Goal: Task Accomplishment & Management: Manage account settings

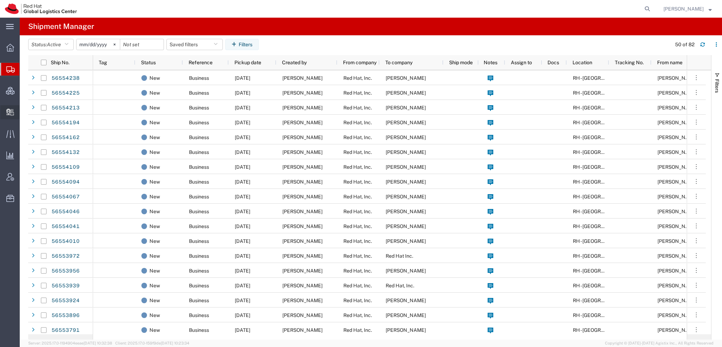
click at [0, 0] on span "Create Delivery" at bounding box center [0, 0] width 0 height 0
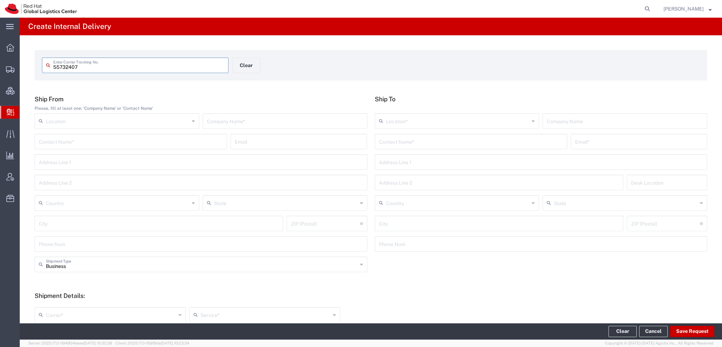
type input "55732407"
click at [110, 65] on input "55732407" at bounding box center [138, 65] width 171 height 12
type input "55732407"
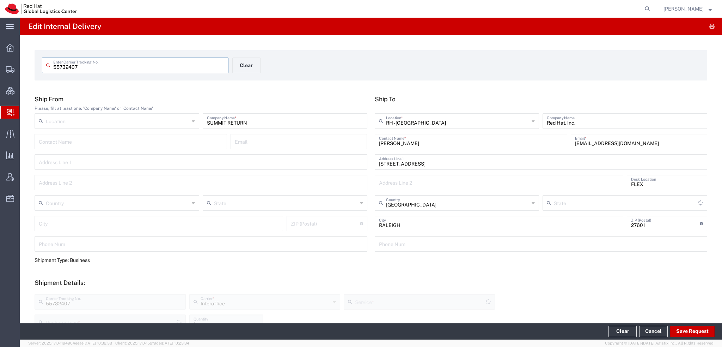
type input "[US_STATE]"
type input "Your Packaging"
type input "IO_Ground"
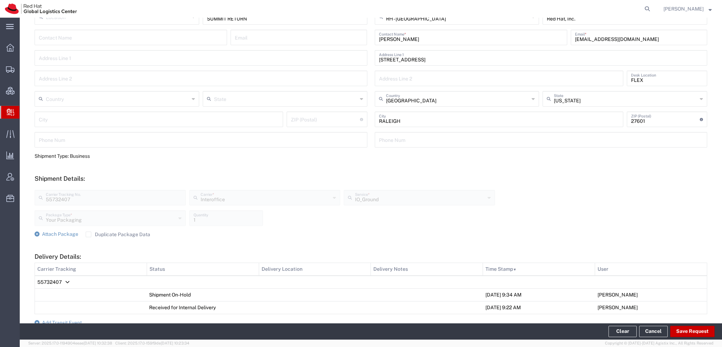
scroll to position [202, 0]
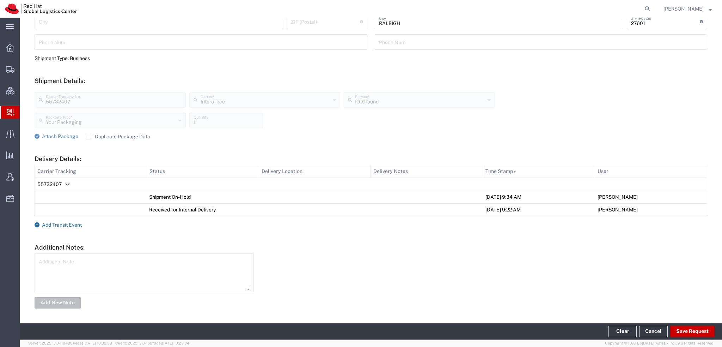
click at [68, 226] on span "Add Transit Event" at bounding box center [62, 225] width 40 height 6
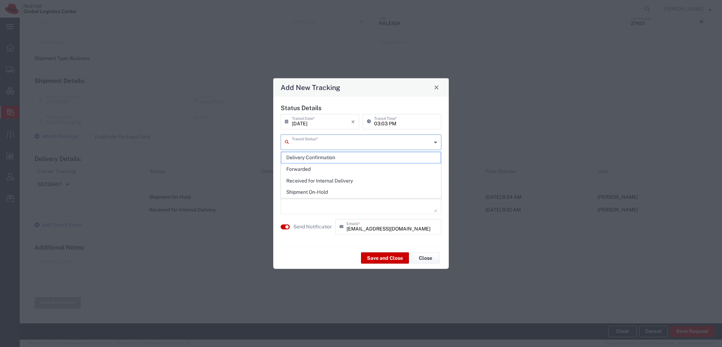
click at [315, 144] on input "text" at bounding box center [362, 141] width 140 height 12
click at [313, 152] on span "Delivery Confirmation" at bounding box center [360, 157] width 159 height 11
type input "Delivery Confirmation"
click at [293, 179] on textarea at bounding box center [361, 194] width 152 height 35
type textarea "Delivered to storage"
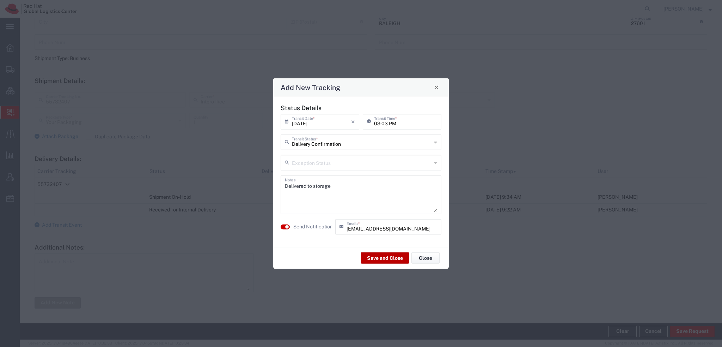
click at [394, 257] on button "Save and Close" at bounding box center [385, 257] width 48 height 11
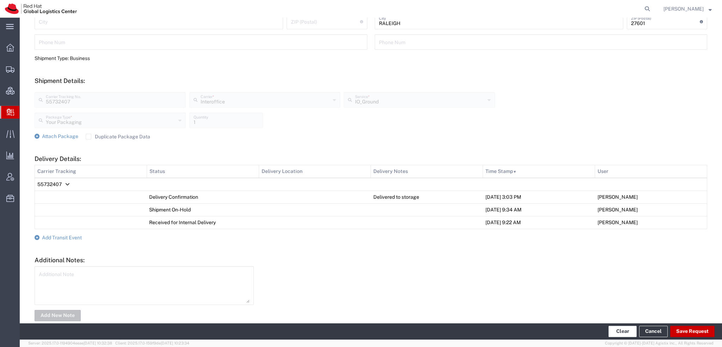
click at [625, 328] on button "Clear" at bounding box center [623, 330] width 28 height 11
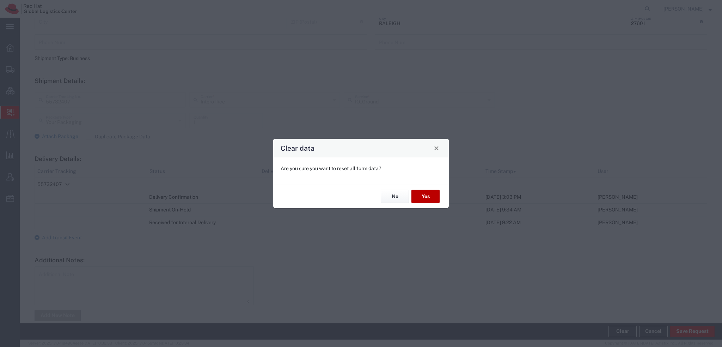
click at [418, 194] on button "Yes" at bounding box center [426, 196] width 28 height 13
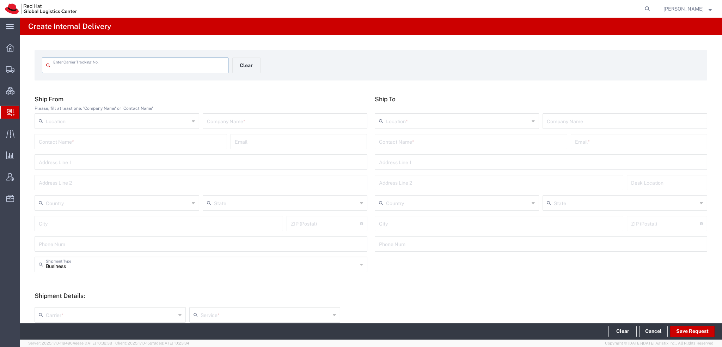
click at [103, 66] on input "text" at bounding box center [138, 65] width 171 height 12
type input "1ZVG34831319368052"
click at [122, 64] on input "1ZVG34831319368052" at bounding box center [138, 65] width 171 height 12
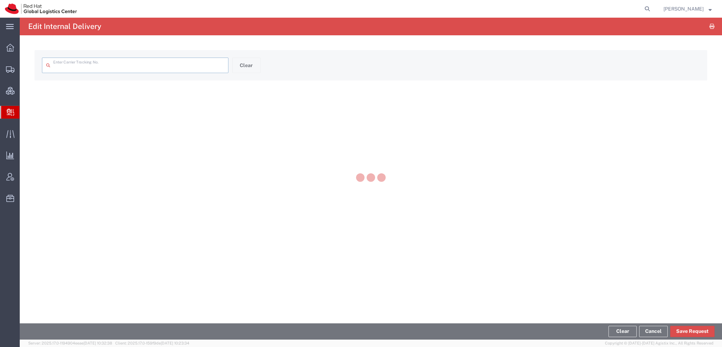
type input "1ZVG34831319368052"
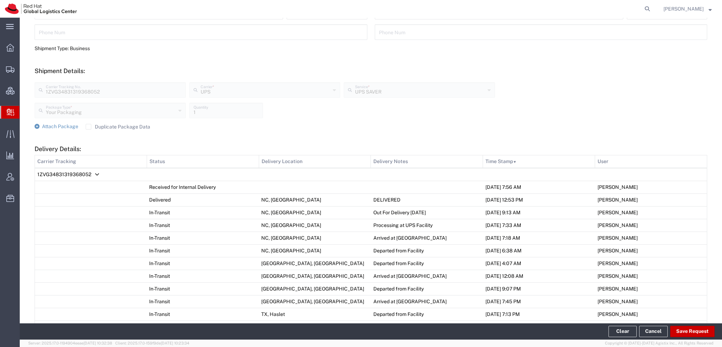
scroll to position [353, 0]
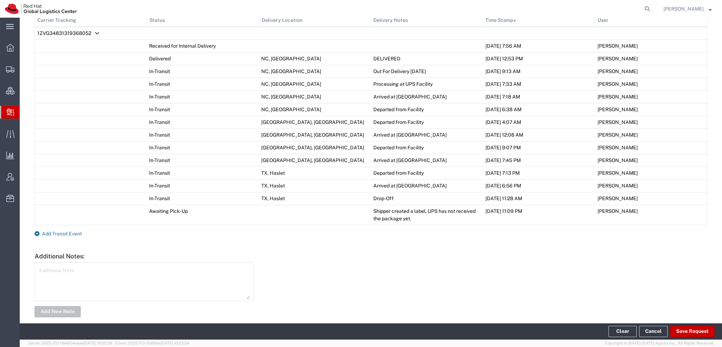
click at [70, 231] on span "Add Transit Event" at bounding box center [62, 234] width 40 height 6
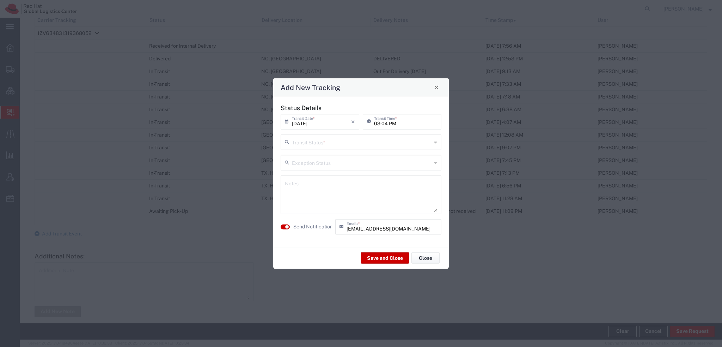
click at [311, 142] on input "text" at bounding box center [362, 141] width 140 height 12
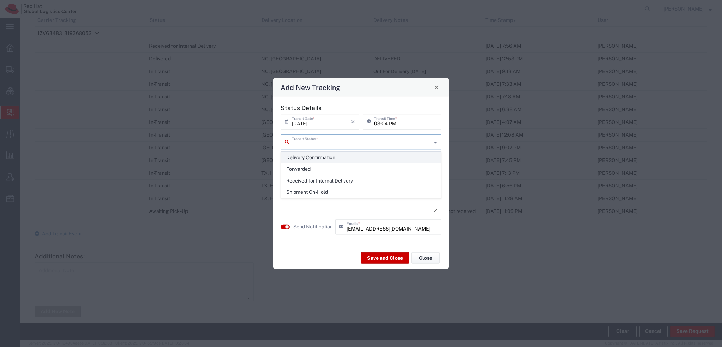
click at [305, 156] on span "Delivery Confirmation" at bounding box center [360, 157] width 159 height 11
type input "Delivery Confirmation"
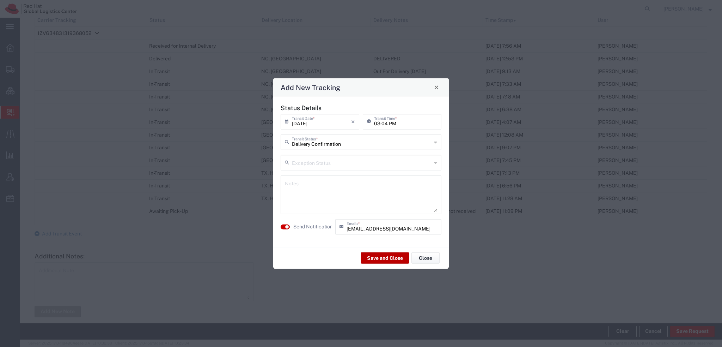
click at [390, 258] on button "Save and Close" at bounding box center [385, 257] width 48 height 11
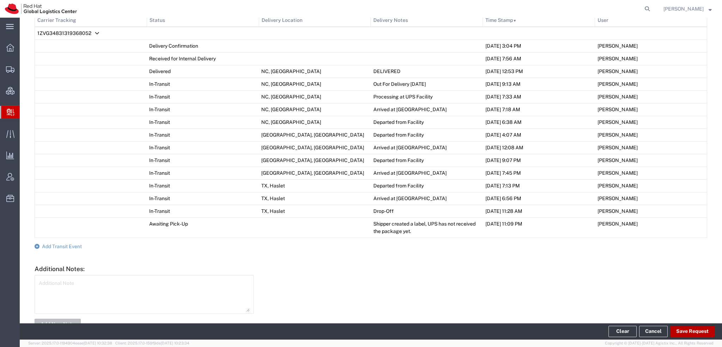
click at [698, 328] on button "Save Request" at bounding box center [692, 330] width 44 height 11
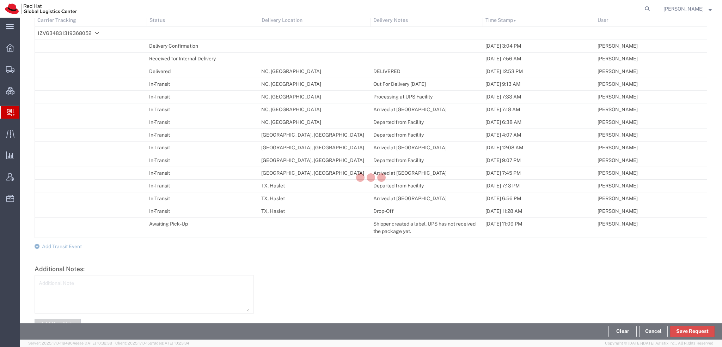
scroll to position [365, 0]
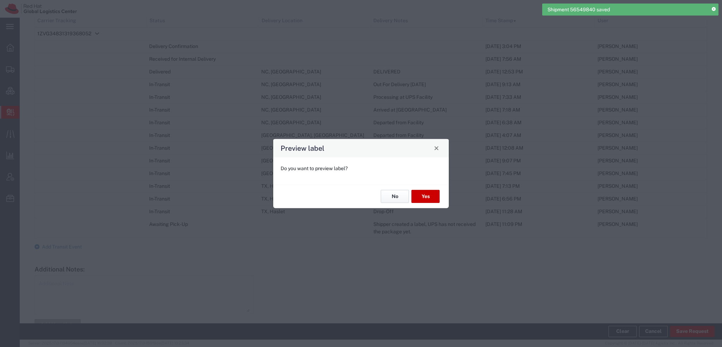
click at [394, 190] on button "No" at bounding box center [395, 196] width 28 height 13
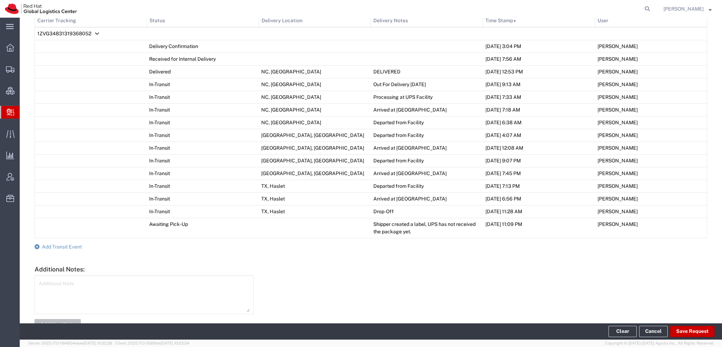
drag, startPoint x: 35, startPoint y: 79, endPoint x: 104, endPoint y: 2, distance: 103.6
click at [0, 0] on span "Shipment Manager" at bounding box center [0, 0] width 0 height 0
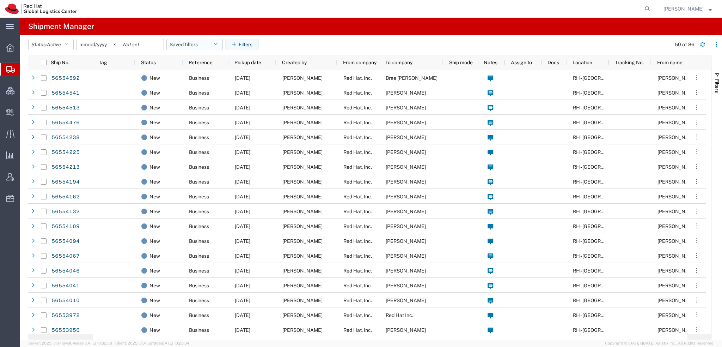
click at [215, 43] on button "Saved filters" at bounding box center [194, 44] width 56 height 11
click at [192, 73] on span "Americas" at bounding box center [214, 75] width 92 height 13
click at [279, 44] on button "Reset" at bounding box center [276, 44] width 21 height 11
type input "[DATE]"
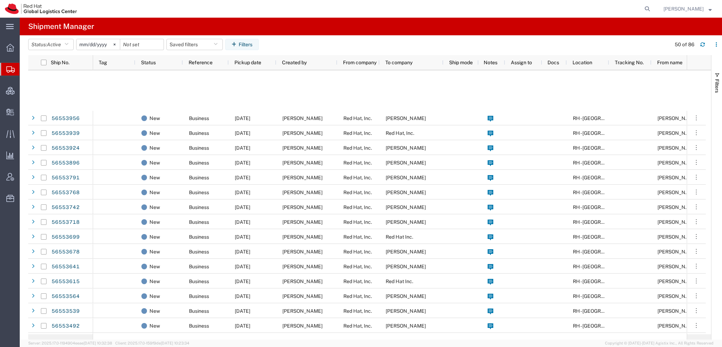
scroll to position [458, 0]
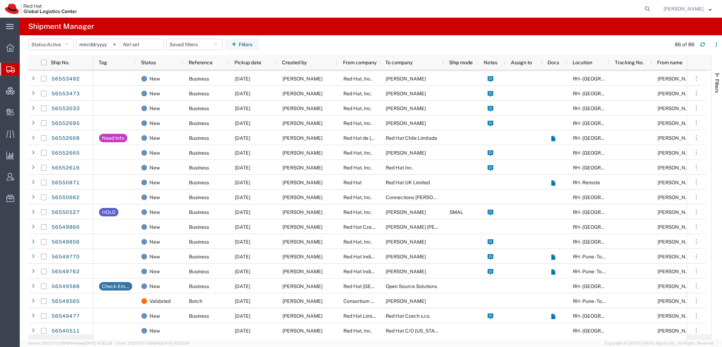
click at [705, 4] on div "[PERSON_NAME] [PERSON_NAME] Messages Notifications Profile Support Logout" at bounding box center [687, 9] width 59 height 18
click at [698, 13] on div "[PERSON_NAME] [PERSON_NAME] Messages Notifications Profile Support Logout" at bounding box center [687, 9] width 59 height 18
click at [696, 11] on span "[PERSON_NAME]" at bounding box center [684, 9] width 40 height 8
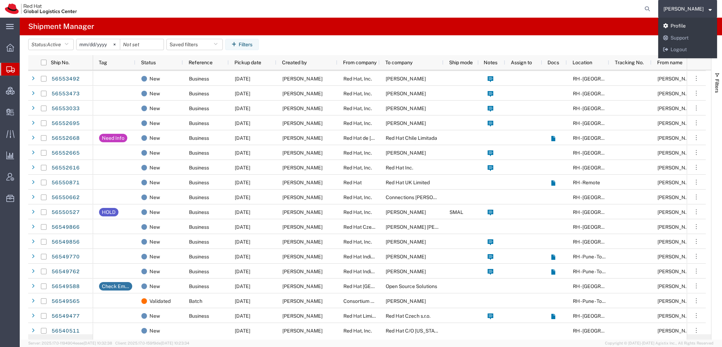
click at [694, 25] on link "Profile" at bounding box center [687, 26] width 59 height 12
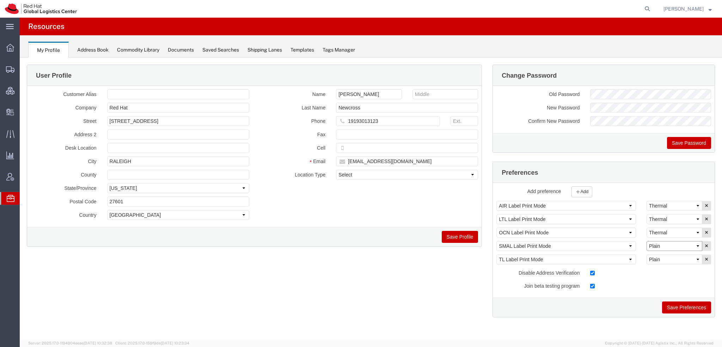
click at [683, 245] on select "Select Plain Thermal" at bounding box center [675, 246] width 56 height 10
select select "Thermal"
click at [647, 241] on select "Select Plain Thermal" at bounding box center [675, 246] width 56 height 10
click at [683, 309] on button "Save Preferences" at bounding box center [686, 307] width 49 height 12
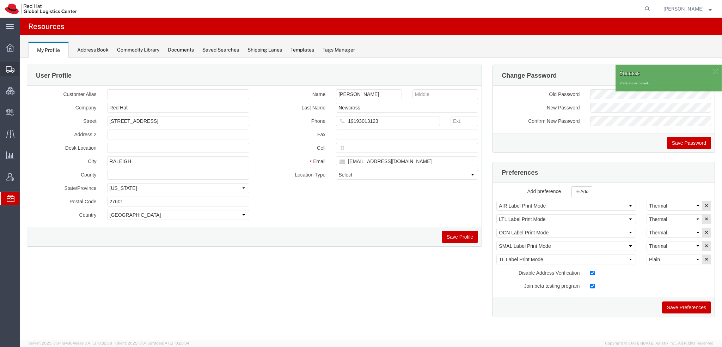
drag, startPoint x: 39, startPoint y: 80, endPoint x: 41, endPoint y: 73, distance: 7.3
click at [0, 0] on span "Shipment Manager" at bounding box center [0, 0] width 0 height 0
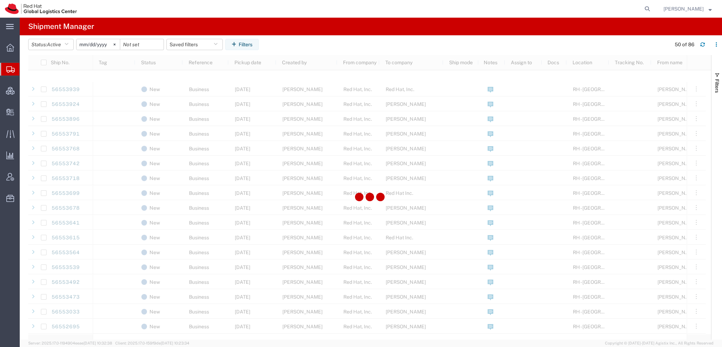
scroll to position [423, 0]
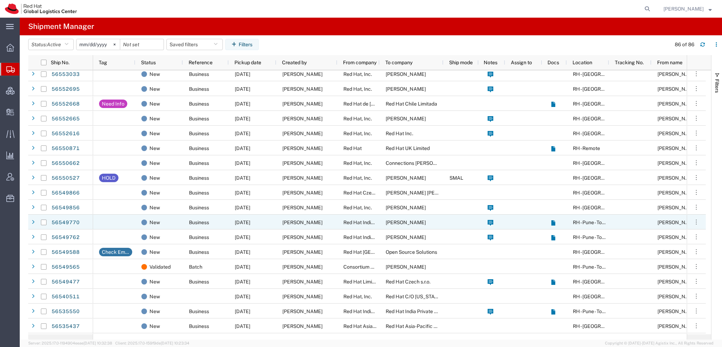
scroll to position [494, 0]
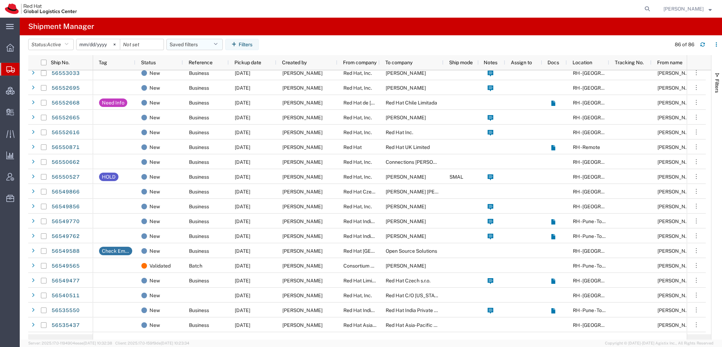
click at [212, 44] on button "Saved filters" at bounding box center [194, 44] width 56 height 11
click at [192, 77] on span "Americas" at bounding box center [214, 75] width 92 height 13
type input "[DATE]"
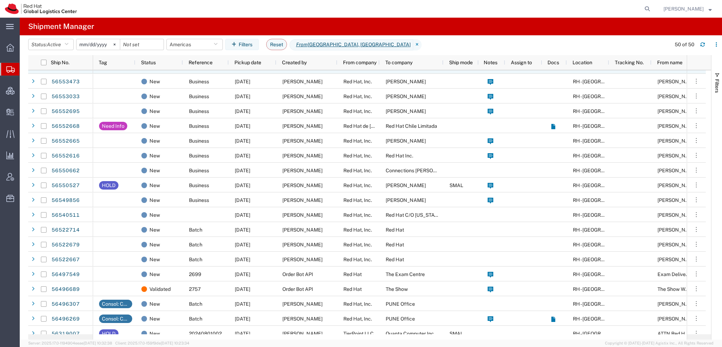
scroll to position [477, 0]
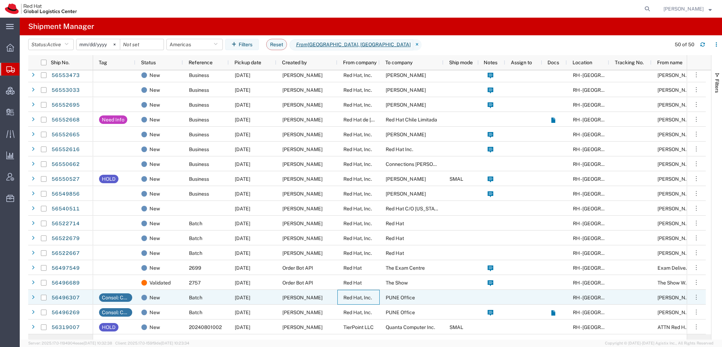
click at [350, 299] on span "Red Hat, Inc." at bounding box center [357, 297] width 29 height 6
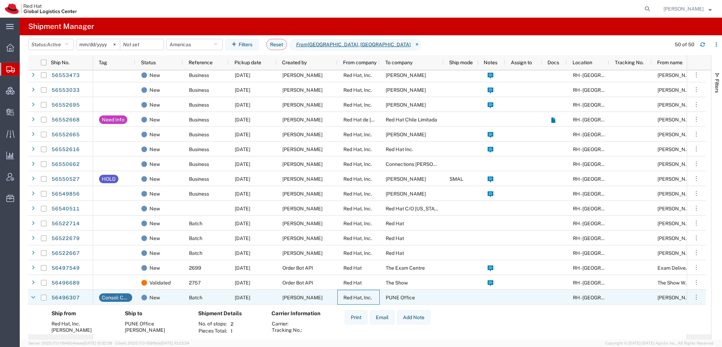
click at [350, 299] on span "Red Hat, Inc." at bounding box center [357, 297] width 29 height 6
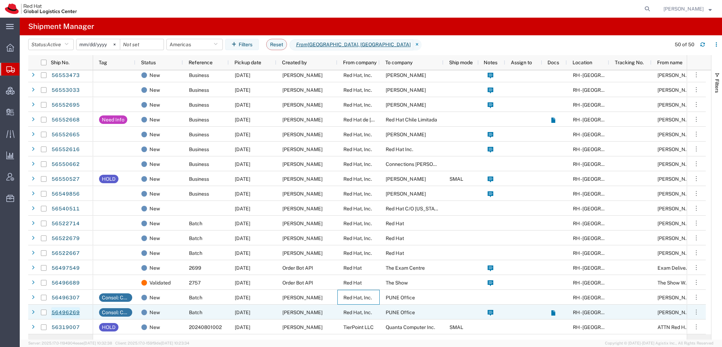
click at [63, 310] on link "56496269" at bounding box center [65, 312] width 29 height 11
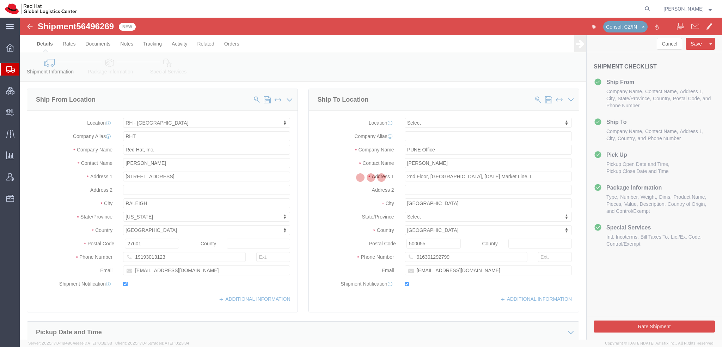
select select "38014"
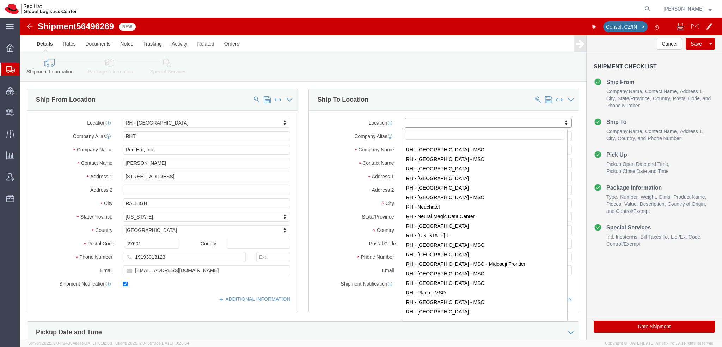
scroll to position [882, 0]
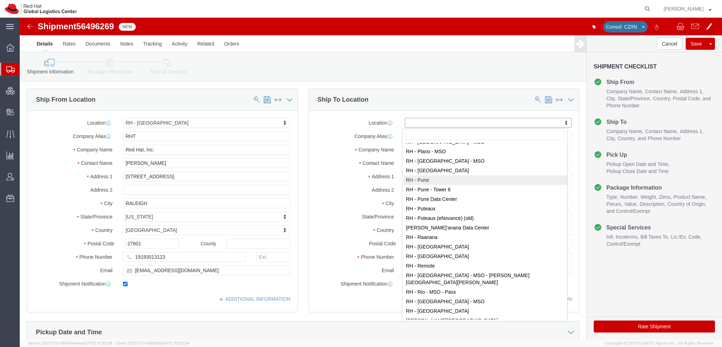
select select "38007"
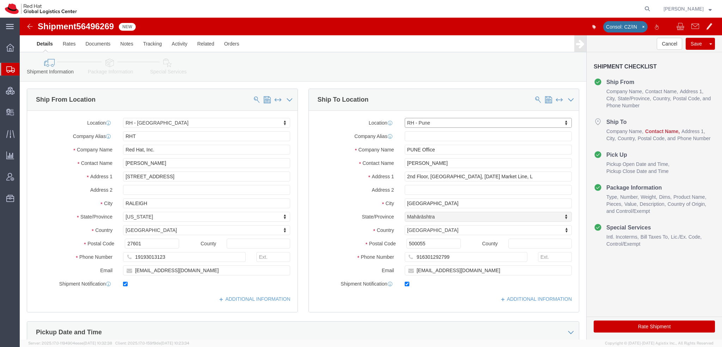
select select "MH"
click input "[PERSON_NAME]"
type input "{"
type input "[PERSON_NAME]"
type input "Tower-X Level 1, [GEOGRAPHIC_DATA]"
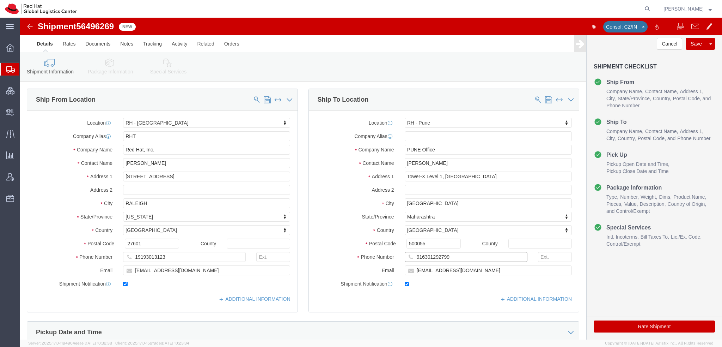
drag, startPoint x: 427, startPoint y: 238, endPoint x: 101, endPoint y: 149, distance: 337.8
click div "Ship From Location Location [GEOGRAPHIC_DATA] - [GEOGRAPHIC_DATA] My Profile Lo…"
paste input "917506055590"
type input "917506055590"
type input "[EMAIL_ADDRESS][DOMAIN_NAME]"
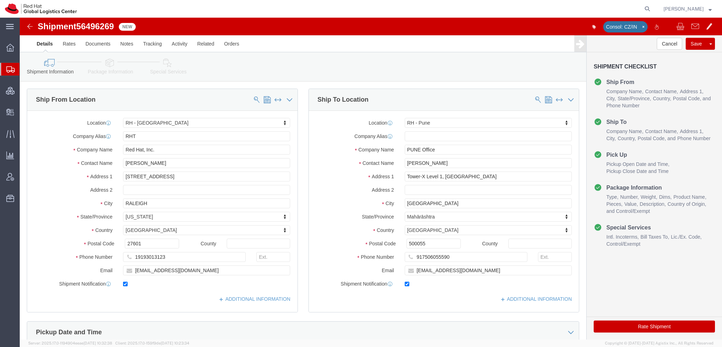
click icon
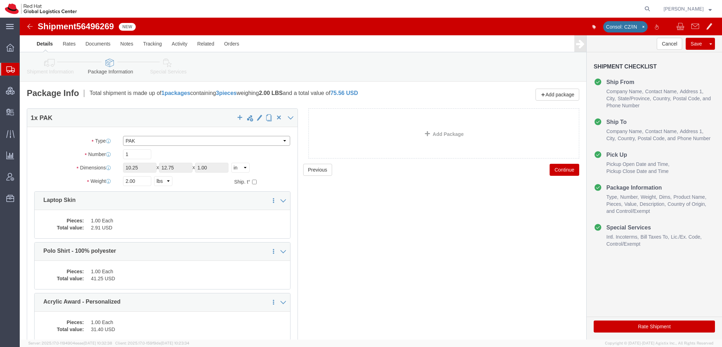
click select "Select Case(s) Crate(s) Envelope Large Box Medium Box PAK Skid(s) Small Box Sma…"
select select "YRPK"
click select "Select Case(s) Crate(s) Envelope Large Box Medium Box PAK Skid(s) Small Box Sma…"
drag, startPoint x: 127, startPoint y: 151, endPoint x: -20, endPoint y: 109, distance: 152.2
click html "Shipment 56496269 New Consol: CZ/IN Details Rates Documents Notes Tracking Acti…"
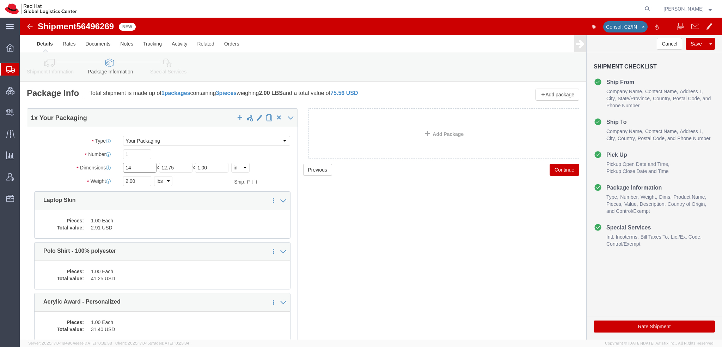
type input "14"
type input "10"
type input "9"
click dd "2.91 USD"
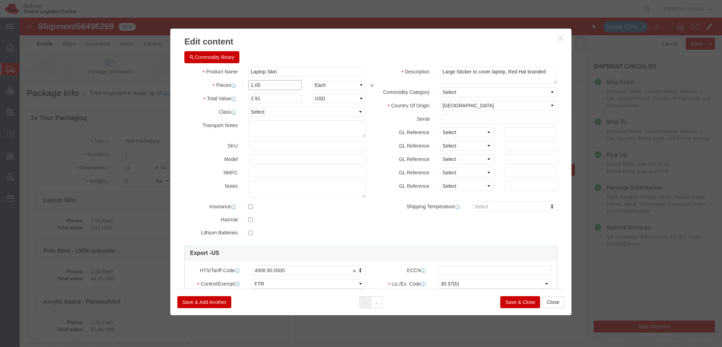
drag, startPoint x: 240, startPoint y: 67, endPoint x: -12, endPoint y: 7, distance: 259.1
click html "Shipment 56496269 New Consol: CZ/IN Details Rates Documents Notes Tracking Acti…"
type input "6"
type input "17.46"
click input "Laptop Skin"
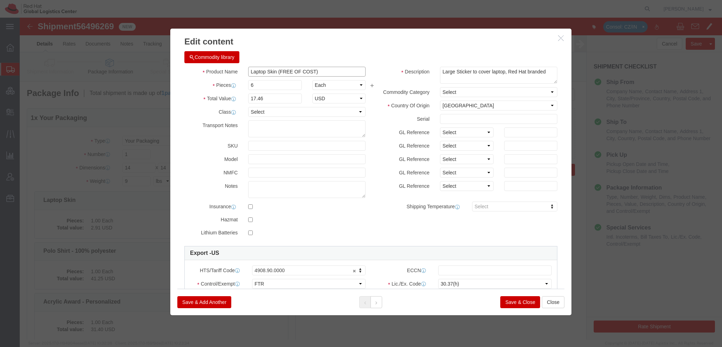
type input "Laptop Skin (FREE OF COST)"
click select "Select 30.2(d)(2) 30.36 30.37(a) 30.37(f) 30.37(g) 30.37(h) 30.37(i) 30.37(j) 3…"
select select "30.37(a)"
click select "Select 30.2(d)(2) 30.36 30.37(a) 30.37(f) 30.37(g) 30.37(h) 30.37(i) 30.37(j) 3…"
click icon
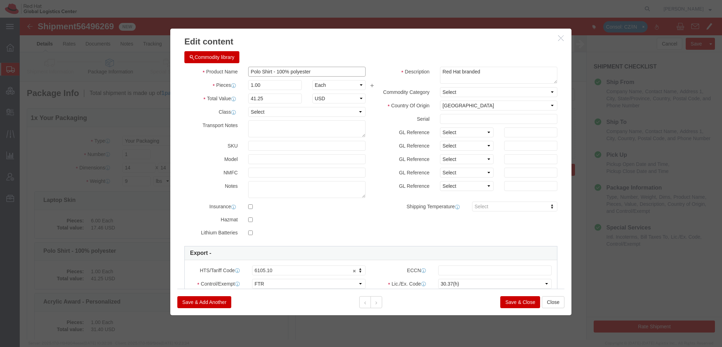
drag, startPoint x: 287, startPoint y: 53, endPoint x: 251, endPoint y: 57, distance: 35.5
click input "Polo Shirt - 100% polyester"
type input "Polo Shirt r"
click textarea "Red Hat branded"
paste textarea "- 100% polyeste"
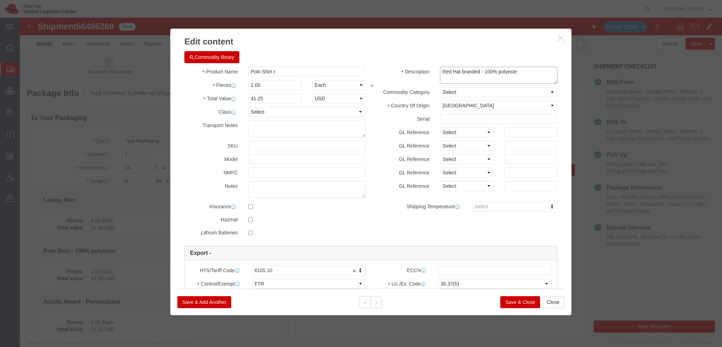
type textarea "Red Hat branded - 100% polyeste"
click input "Polo Shirt r"
type input "Polo Shirt (FREE OF COST)"
type input "6"
type input "247.5"
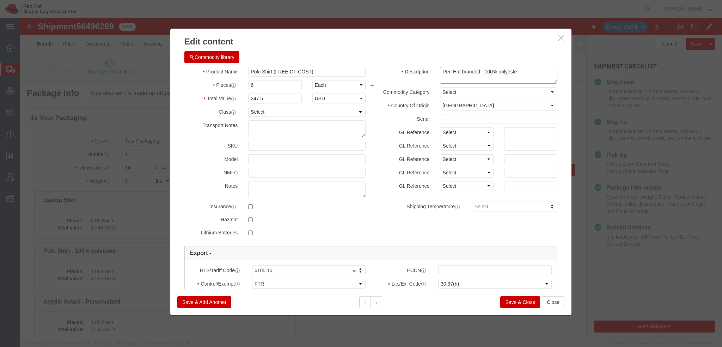
click textarea "Red Hat branded"
type textarea "Red Hat branded - 100% polyester"
click select "Select 30.2(d)(2) 30.36 30.37(a) 30.37(f) 30.37(g) 30.37(h) 30.37(i) 30.37(j) 3…"
select select "30.37(a)"
click select "Select 30.2(d)(2) 30.36 30.37(a) 30.37(f) 30.37(g) 30.37(h) 30.37(i) 30.37(j) 3…"
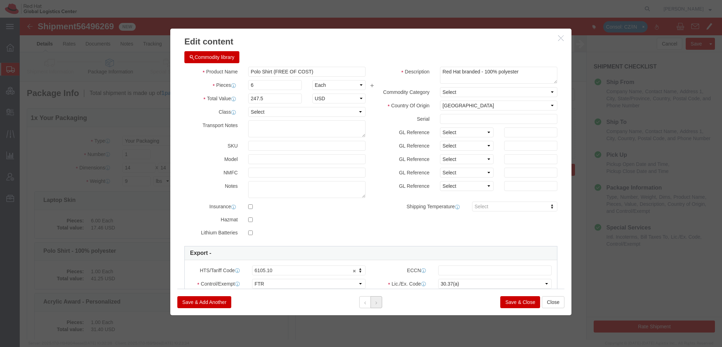
click button
drag, startPoint x: 291, startPoint y: 52, endPoint x: 259, endPoint y: 50, distance: 31.8
click input "Acrylic Award - Personalized"
type input "Acrylic Award"
click textarea "Red Hat branded"
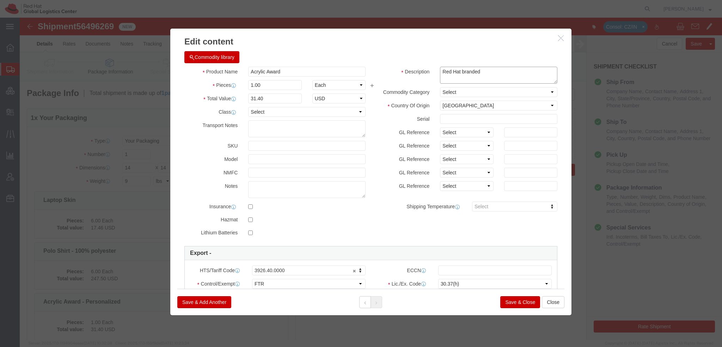
paste textarea "- Personalized"
type textarea "Red Hat branded - Personalized"
click input "Acrylic Award"
type input "Acrylic Award (FREE OF COST)"
type input "6"
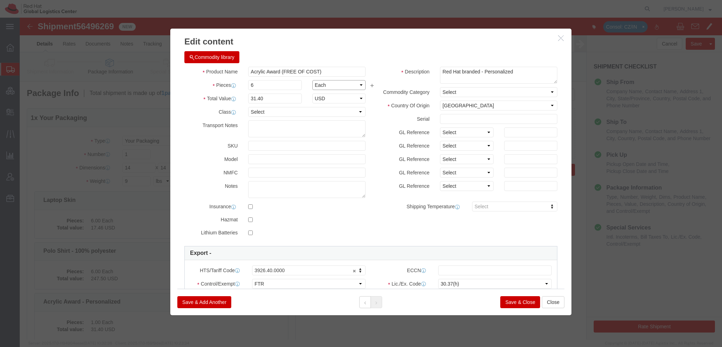
type input "188.4"
click select "Select 30.2(d)(2) 30.36 30.37(a) 30.37(f) 30.37(g) 30.37(h) 30.37(i) 30.37(j) 3…"
select select "30.37(a)"
click select "Select 30.2(d)(2) 30.36 30.37(a) 30.37(f) 30.37(g) 30.37(h) 30.37(i) 30.37(j) 3…"
click button "Save & Close"
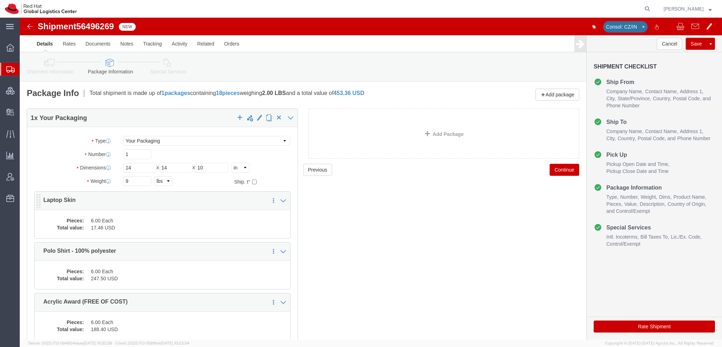
scroll to position [63, 0]
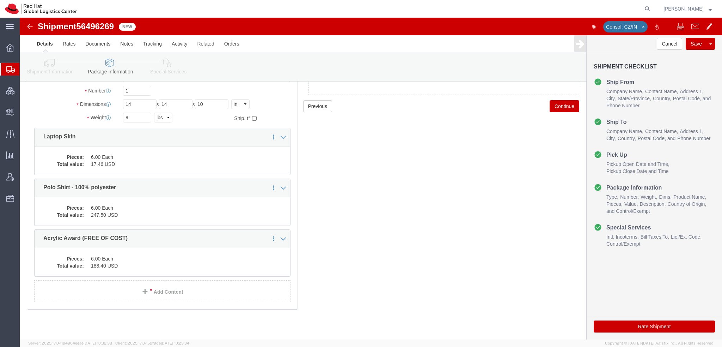
click icon
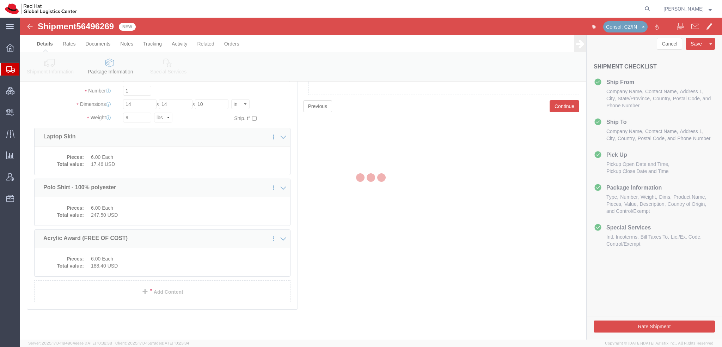
select select
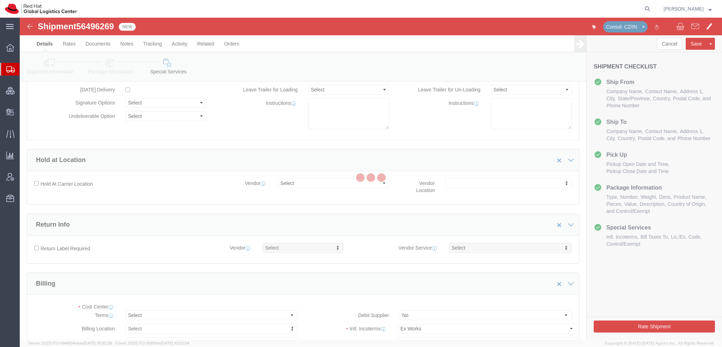
select select "COSTCENTER"
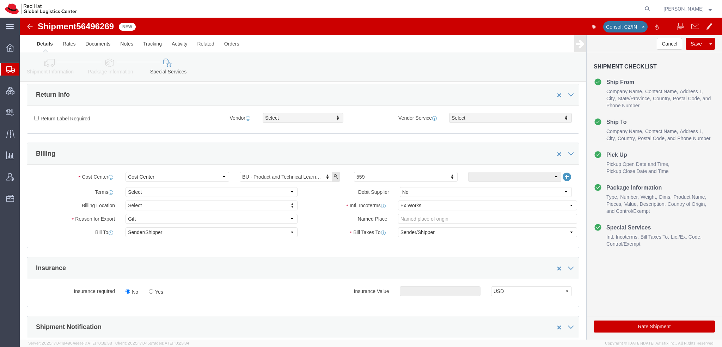
scroll to position [205, 0]
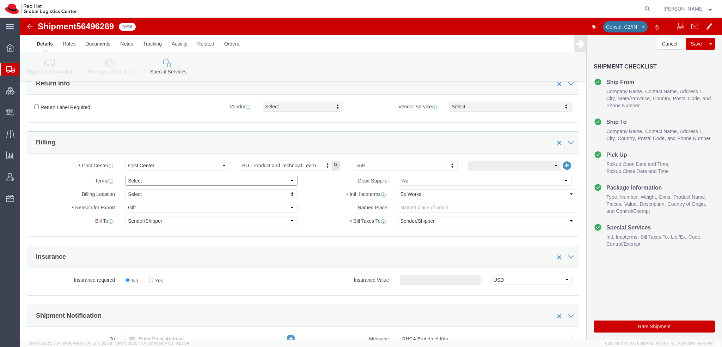
click select "Select Free of Charge Free of Cost NET 30 NET 45 NET 60 See Comment"
select select "FREE_OF_COST"
click select "Select Free of Charge Free of Cost NET 30 NET 45 NET 60 See Comment"
click select "Select Carriage Insurance Paid Carriage Paid To Cost and Freight Cost Insurance…"
select select "DDP"
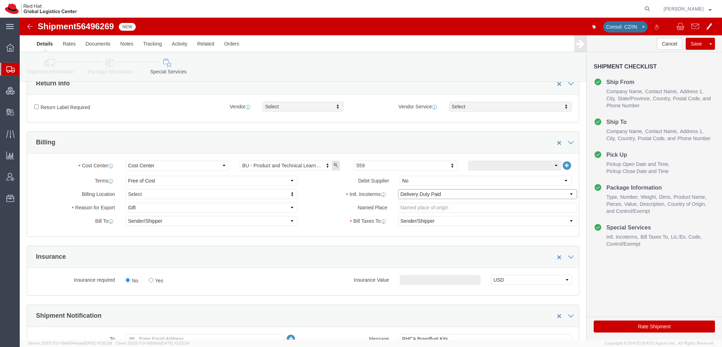
click select "Select Carriage Insurance Paid Carriage Paid To Cost and Freight Cost Insurance…"
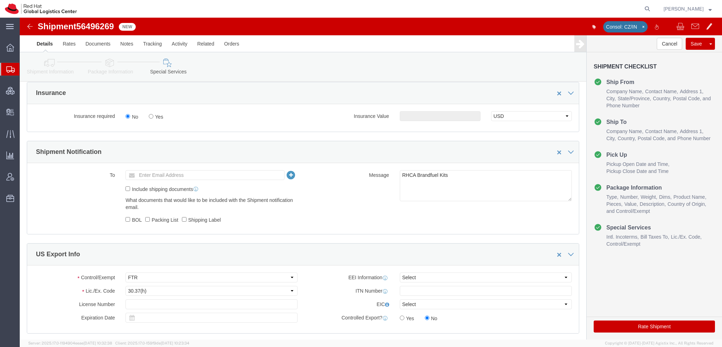
scroll to position [451, 0]
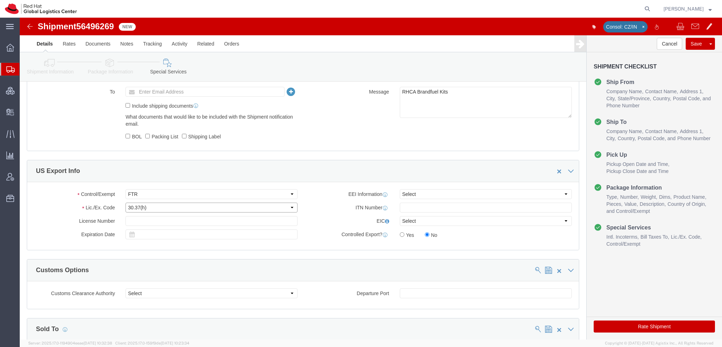
click select "Select 30.2(d)(2) 30.36 30.37(a) 30.37(f) 30.37(g) 30.37(h) 30.37(i) 30.37(j) 3…"
select select "30.37(a)"
click select "Select 30.2(d)(2) 30.36 30.37(a) 30.37(f) 30.37(g) 30.37(h) 30.37(i) 30.37(j) 3…"
click button "Save"
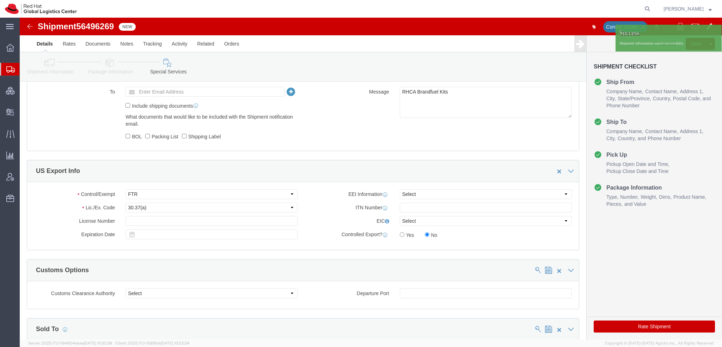
click at [698, 9] on span "[PERSON_NAME]" at bounding box center [684, 9] width 40 height 8
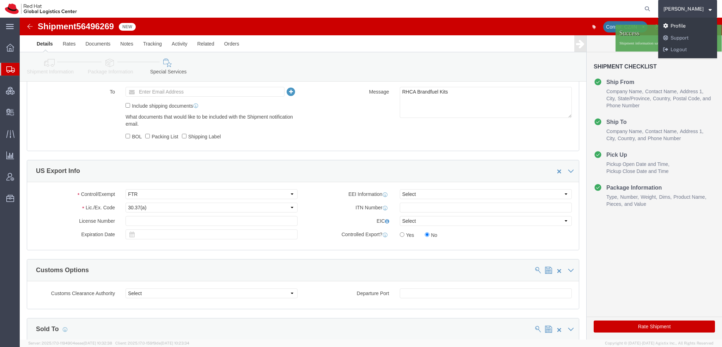
click at [686, 28] on link "Profile" at bounding box center [687, 26] width 59 height 12
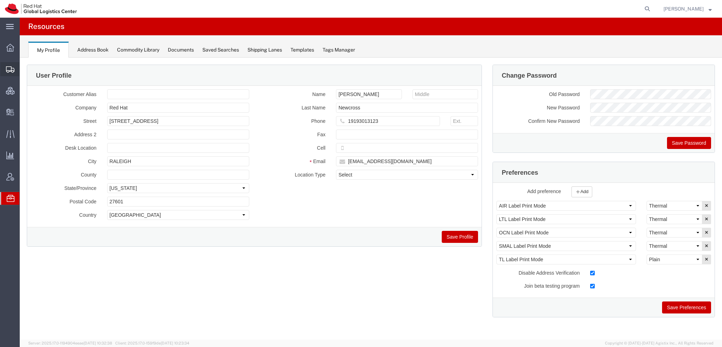
click at [0, 0] on span "Shipment Manager" at bounding box center [0, 0] width 0 height 0
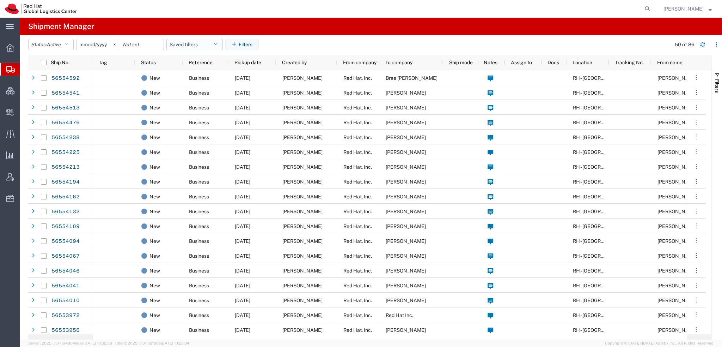
click at [212, 45] on button "Saved filters" at bounding box center [194, 44] width 56 height 11
click at [186, 71] on span "Americas" at bounding box center [214, 75] width 92 height 13
type input "[DATE]"
click at [217, 42] on button "Americas" at bounding box center [194, 44] width 56 height 11
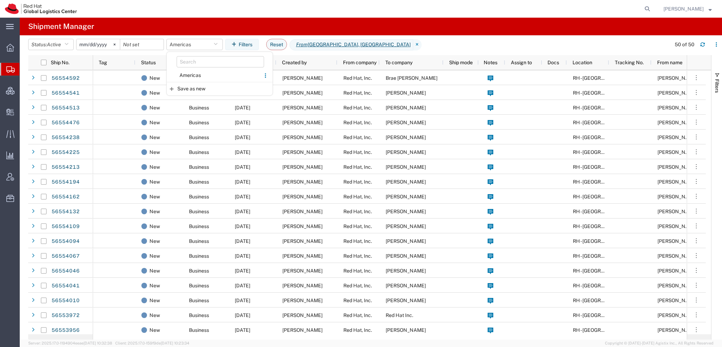
click at [411, 41] on agx-table-filter-chips "Status: Active Active All Approved Booked Canceled Delivered Denied New On Hold…" at bounding box center [347, 47] width 639 height 16
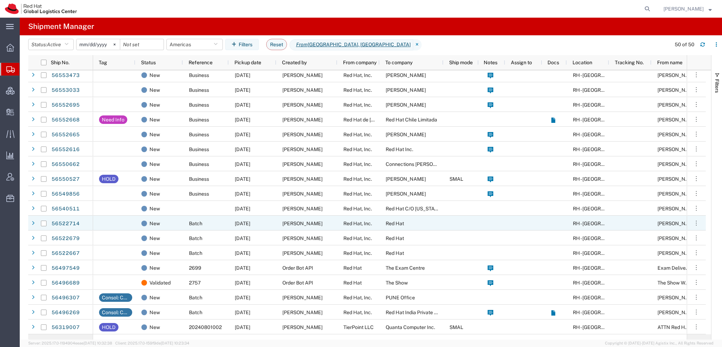
scroll to position [477, 0]
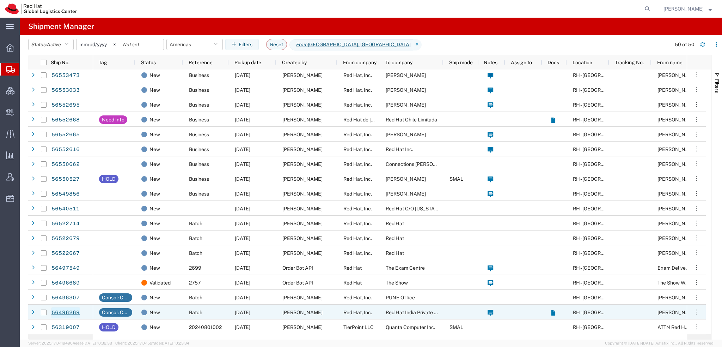
click at [64, 311] on link "56496269" at bounding box center [65, 312] width 29 height 11
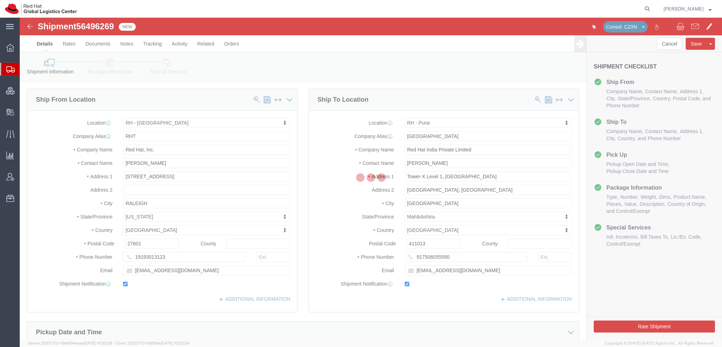
select select "38014"
select select "38007"
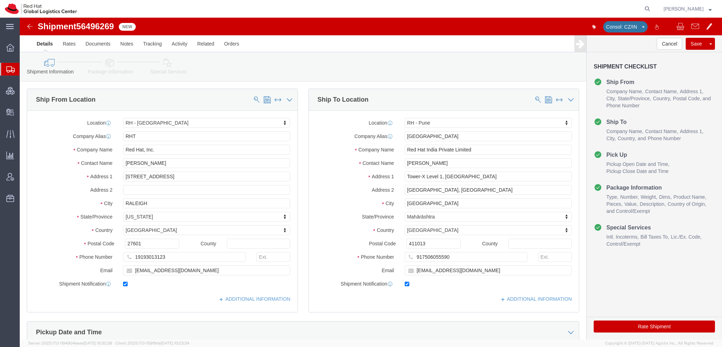
click icon
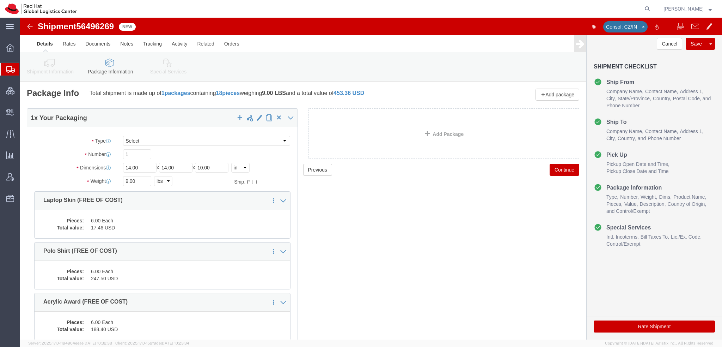
click icon
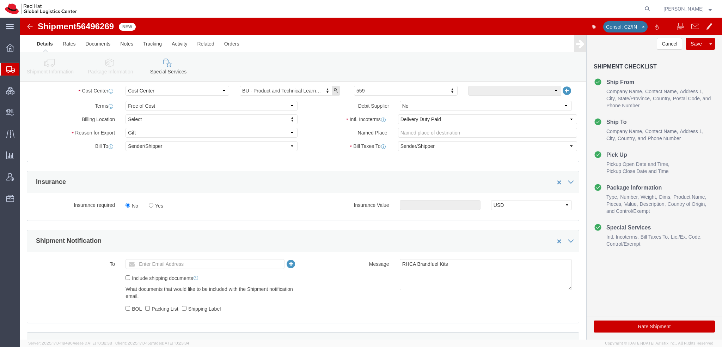
scroll to position [282, 0]
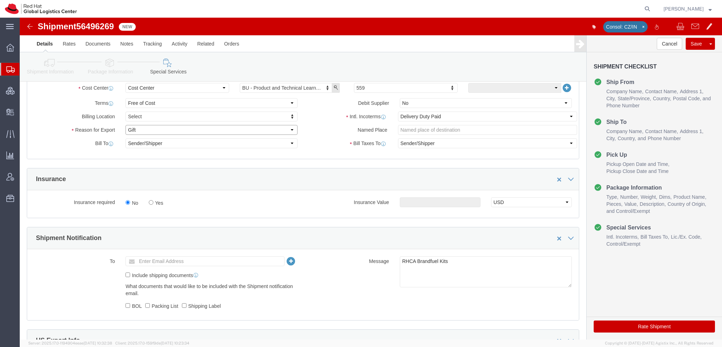
click select "Select Gift Personal Effects Repair/Warranty Return Sample Sold Temporary/Not S…"
select select "SOLD"
click select "Select Gift Personal Effects Repair/Warranty Return Sample Sold Temporary/Not S…"
click button "Rate Shipment"
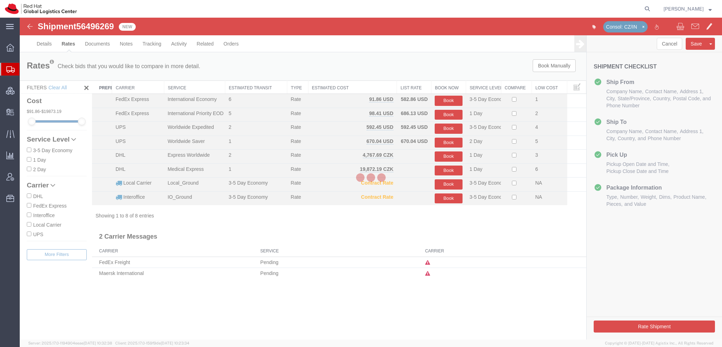
scroll to position [0, 0]
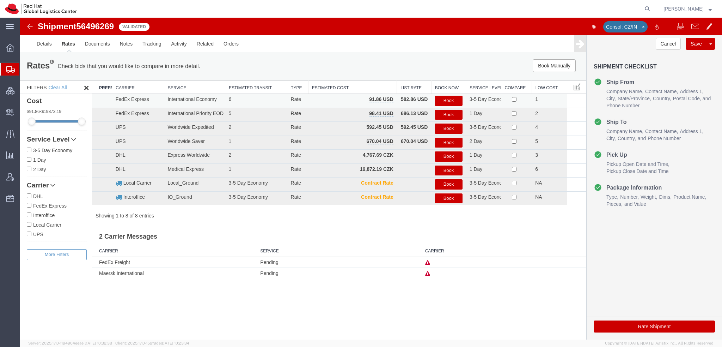
click at [456, 98] on button "Book" at bounding box center [449, 101] width 28 height 10
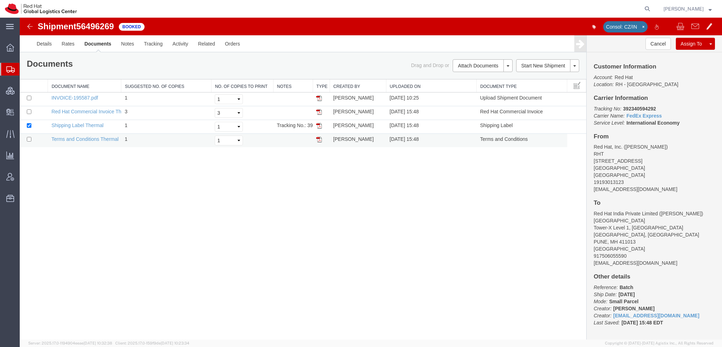
drag, startPoint x: 340, startPoint y: 142, endPoint x: 382, endPoint y: 133, distance: 43.0
click at [320, 125] on img at bounding box center [319, 126] width 6 height 6
click at [0, 0] on span "Create Delivery" at bounding box center [0, 0] width 0 height 0
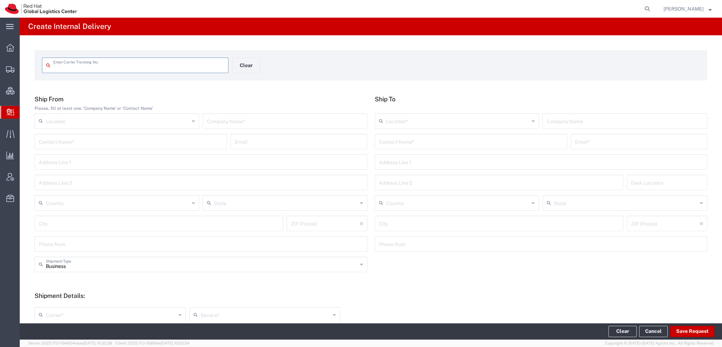
click at [95, 68] on input "text" at bounding box center [138, 65] width 171 height 12
type input "390130151521"
click at [134, 62] on input "390130151521" at bounding box center [138, 65] width 171 height 12
type input "390130151521"
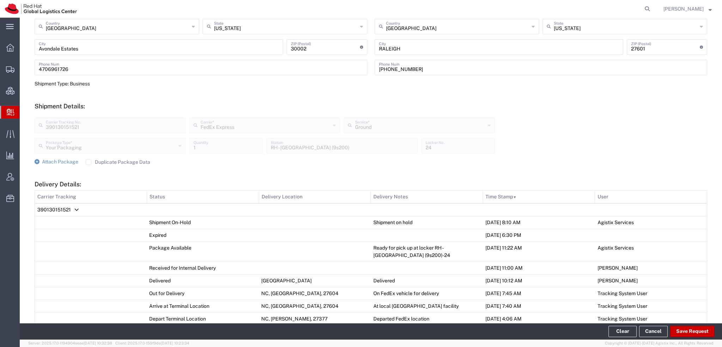
scroll to position [353, 0]
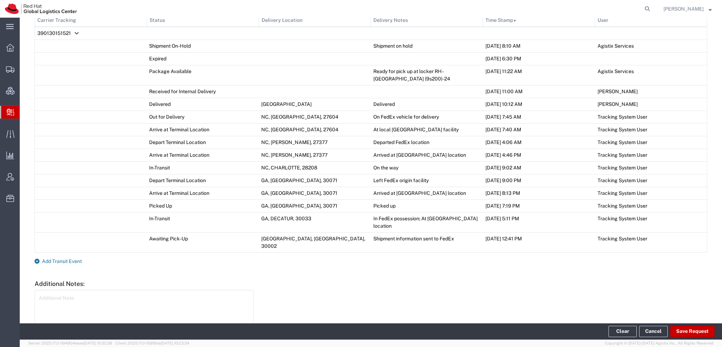
click at [68, 258] on span "Add Transit Event" at bounding box center [62, 261] width 40 height 6
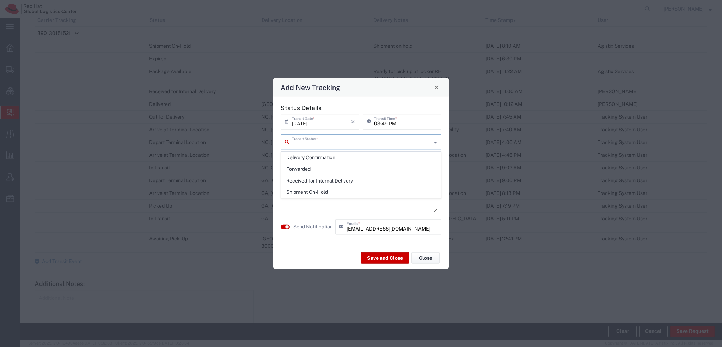
click at [334, 142] on input "text" at bounding box center [362, 141] width 140 height 12
click at [289, 154] on span "Delivery Confirmation" at bounding box center [360, 157] width 159 height 11
type input "Delivery Confirmation"
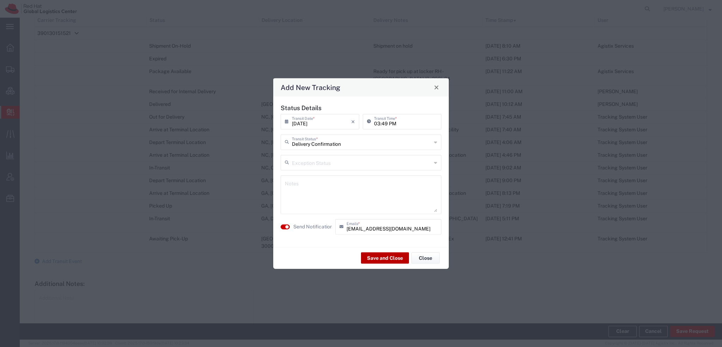
click at [384, 256] on button "Save and Close" at bounding box center [385, 257] width 48 height 11
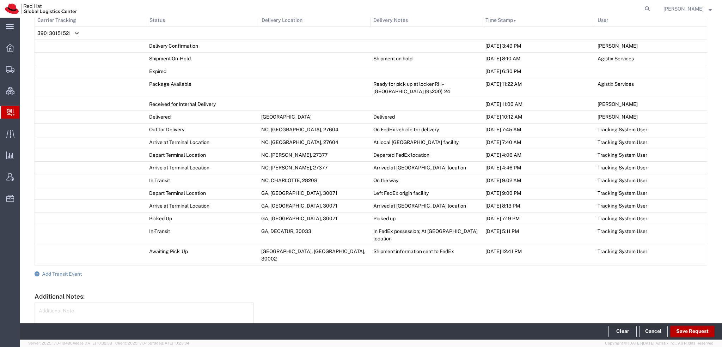
click at [694, 330] on button "Save Request" at bounding box center [692, 330] width 44 height 11
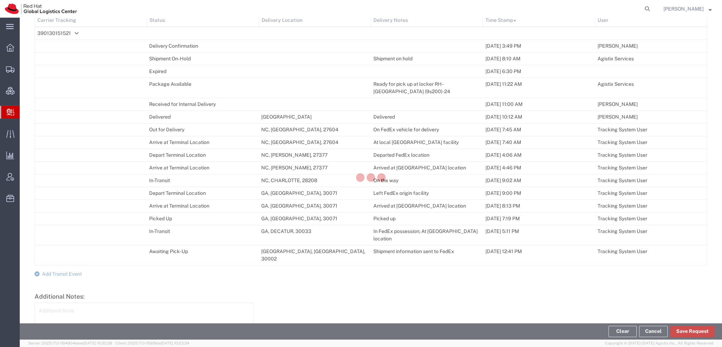
scroll to position [365, 0]
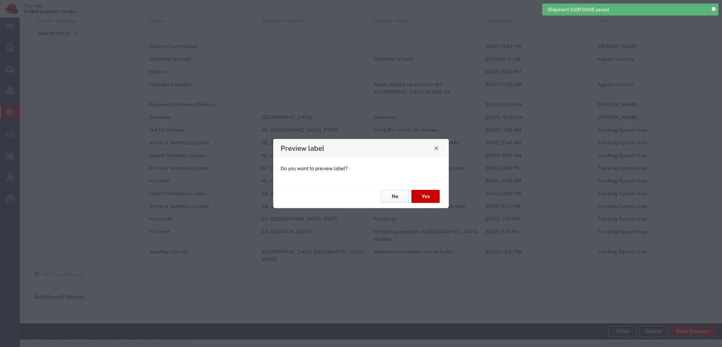
click at [393, 196] on button "No" at bounding box center [395, 196] width 28 height 13
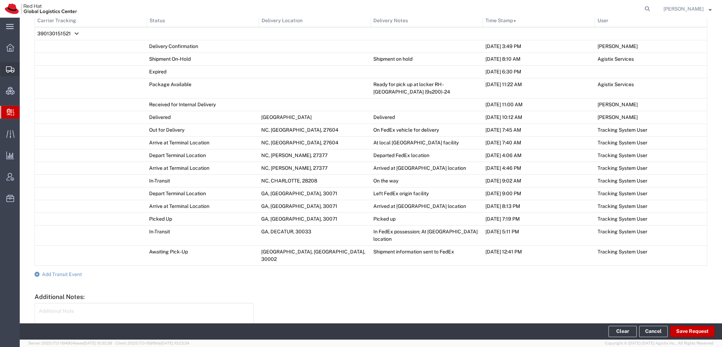
click at [0, 0] on span "Shipment Manager" at bounding box center [0, 0] width 0 height 0
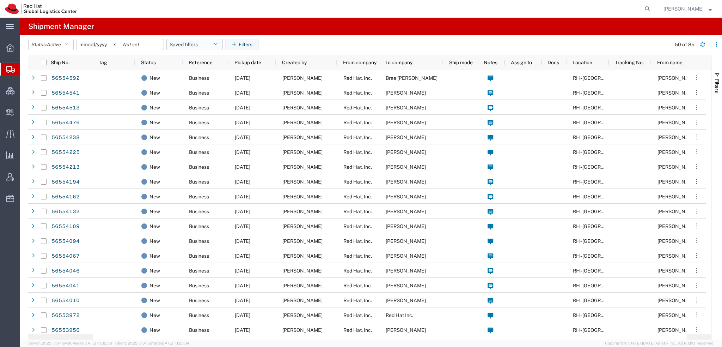
click at [218, 43] on icon "button" at bounding box center [216, 44] width 4 height 5
click at [194, 74] on span "Americas" at bounding box center [214, 75] width 92 height 13
type input "[DATE]"
